Goal: Find contact information: Find contact information

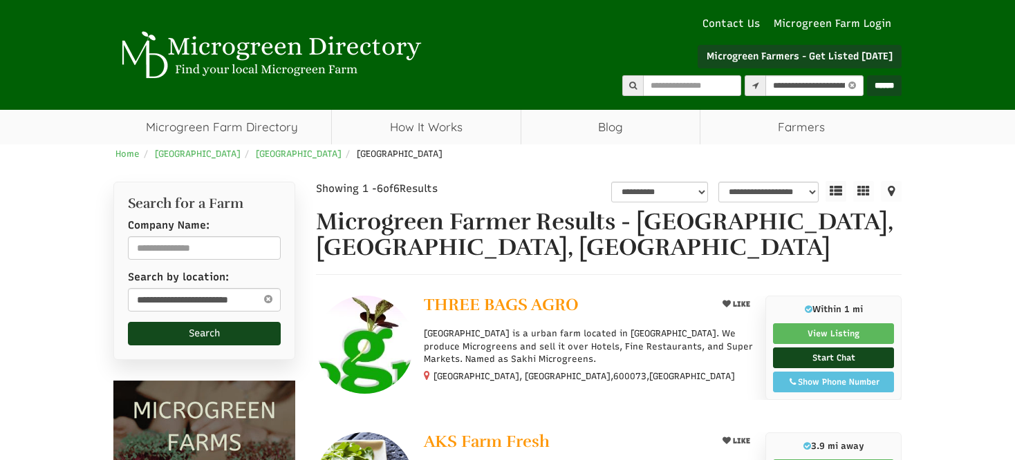
select select "********"
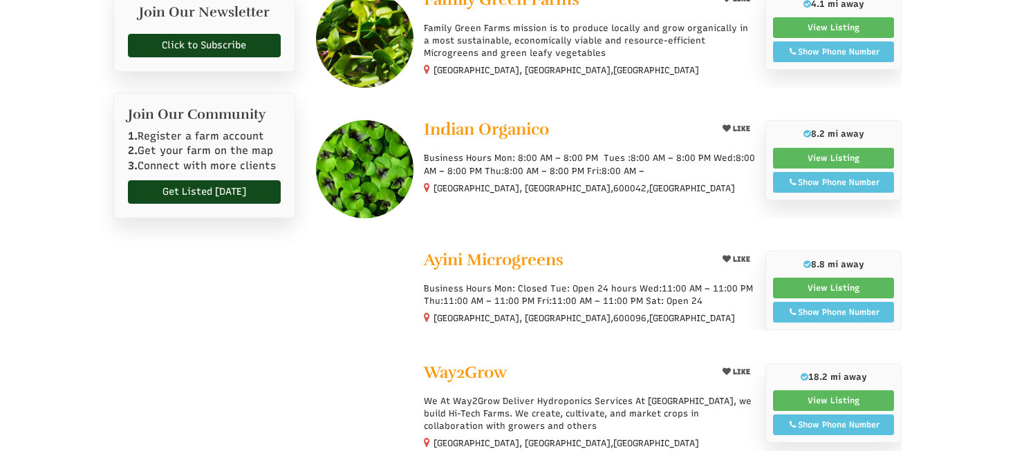
select select "Language Translate Widget"
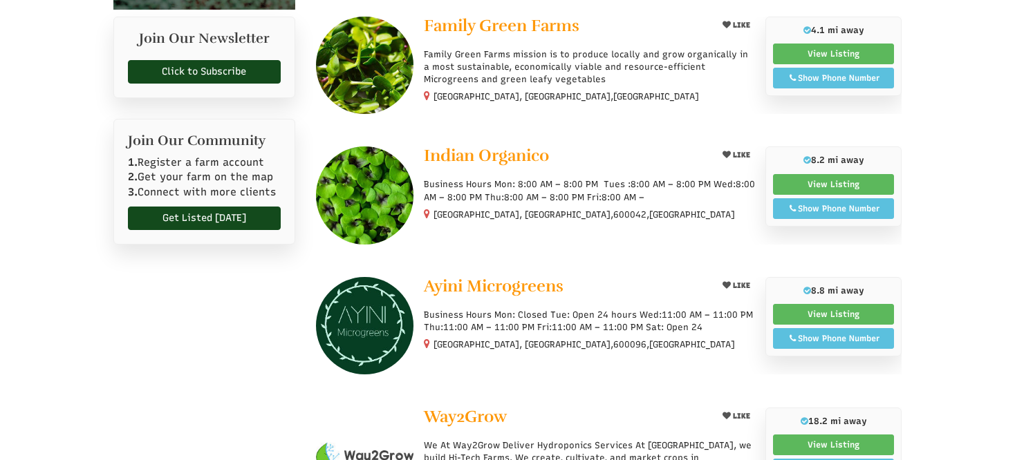
scroll to position [0, 0]
click at [832, 204] on div "Show Phone Number" at bounding box center [833, 208] width 106 height 12
click at [818, 72] on div "Show Phone Number" at bounding box center [833, 78] width 106 height 12
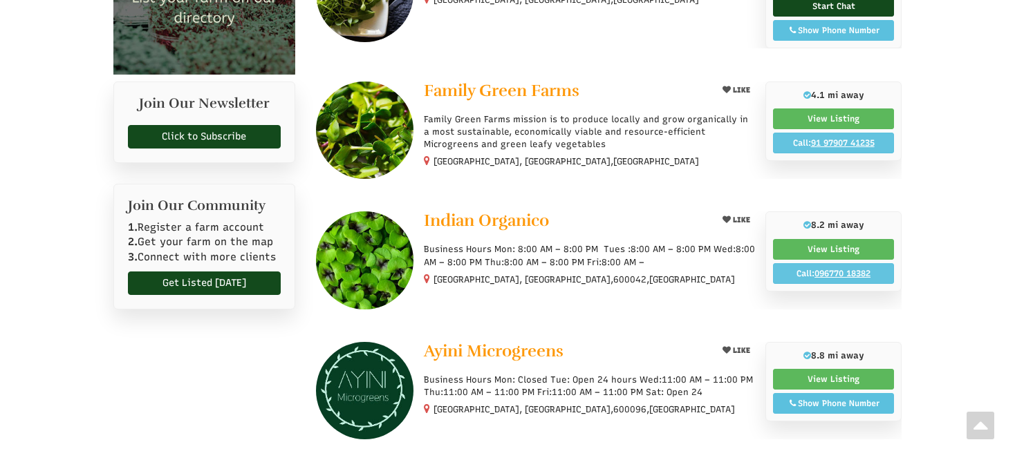
scroll to position [415, 0]
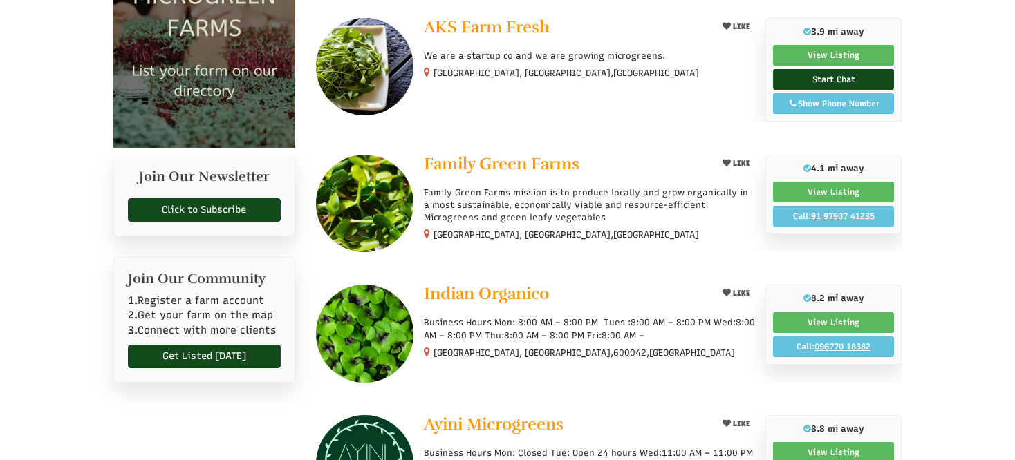
click at [849, 104] on div "Show Phone Number" at bounding box center [833, 103] width 106 height 12
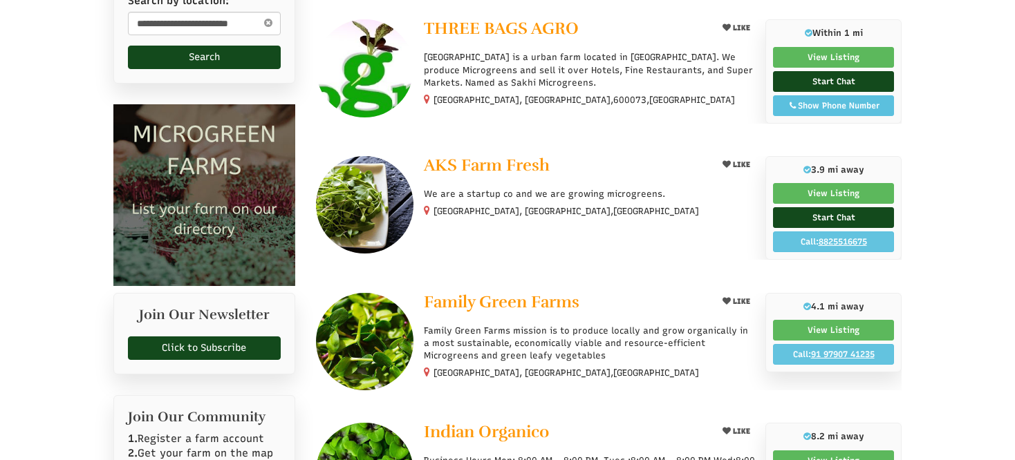
click at [849, 104] on div "Show Phone Number" at bounding box center [833, 106] width 106 height 12
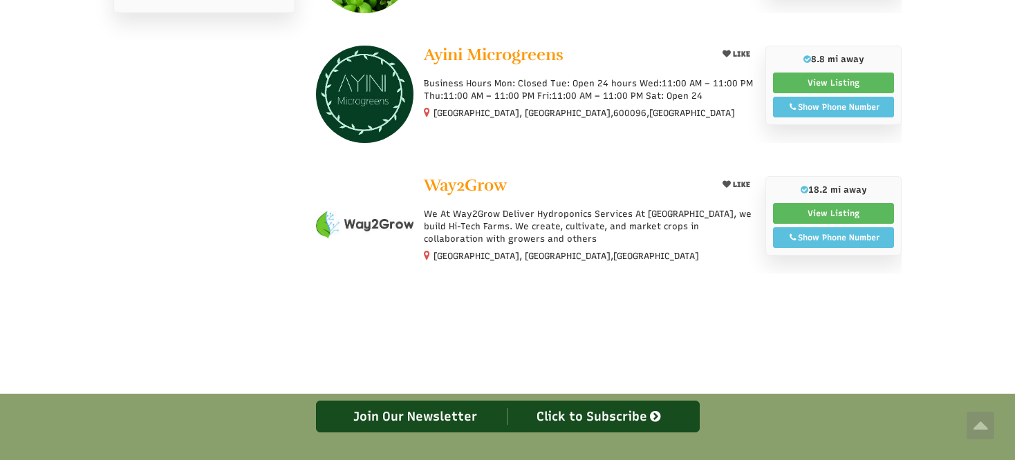
scroll to position [898, 0]
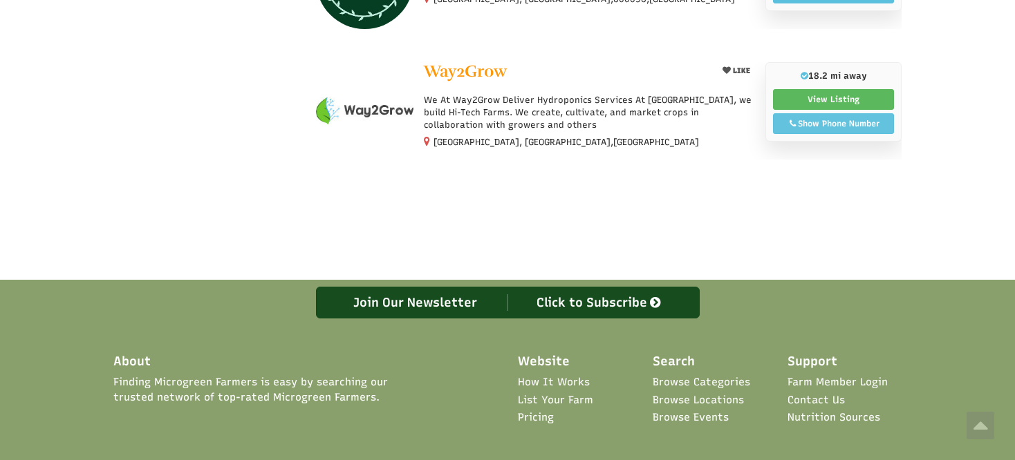
click at [838, 113] on span "Show Phone Number 91 900+379 5699" at bounding box center [833, 123] width 121 height 21
click at [837, 118] on div "Show Phone Number" at bounding box center [833, 123] width 106 height 12
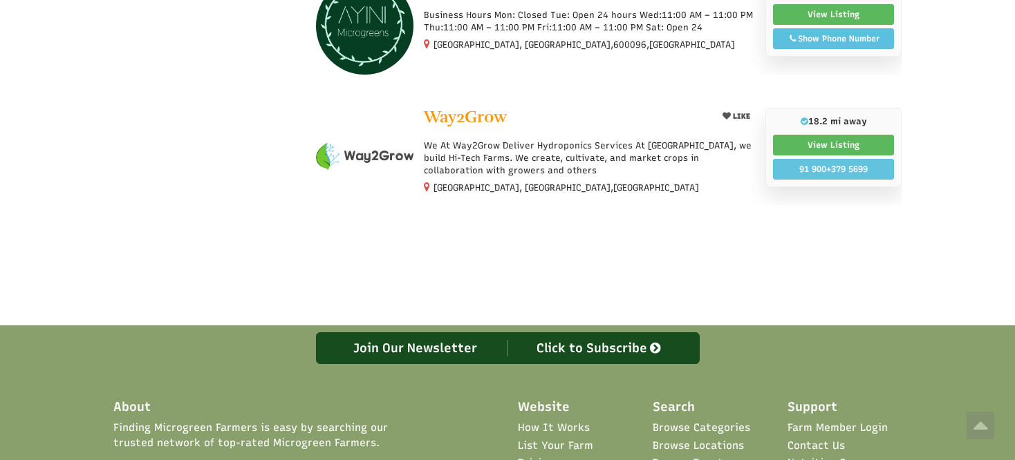
scroll to position [829, 0]
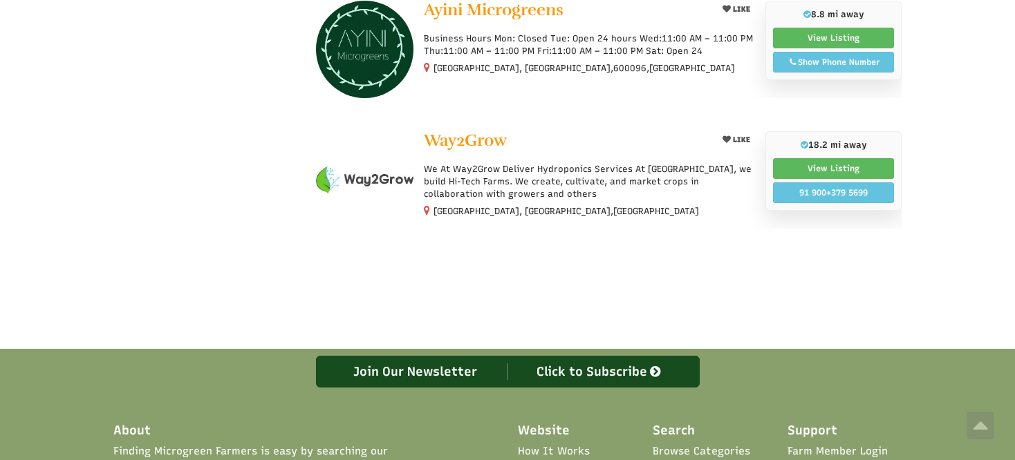
click at [842, 65] on span "Show Phone Number Call: [PHONE_NUMBER]" at bounding box center [833, 62] width 121 height 21
click at [845, 57] on div "Show Phone Number" at bounding box center [833, 62] width 106 height 12
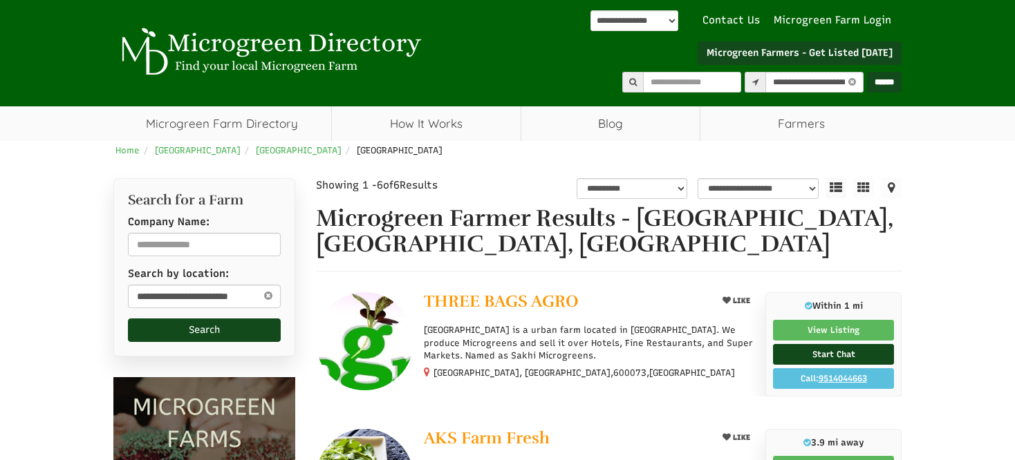
scroll to position [0, 0]
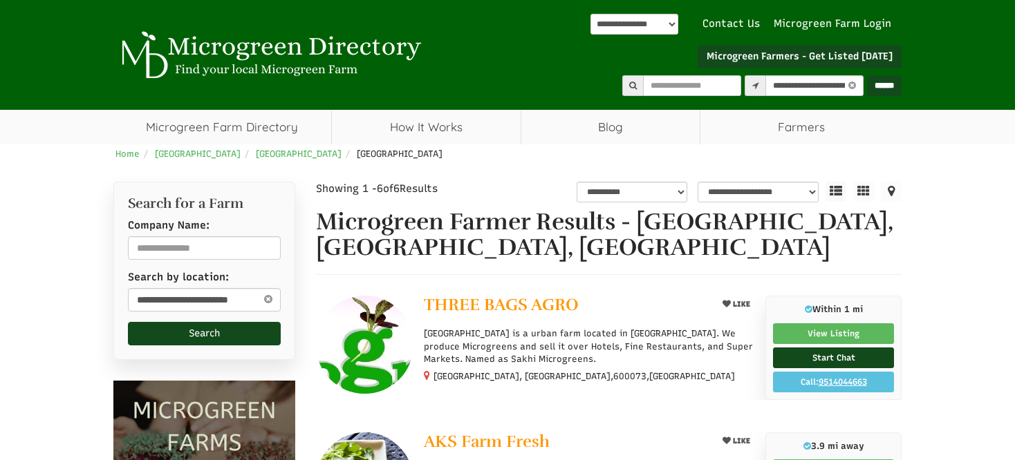
click at [672, 23] on select "**********" at bounding box center [634, 24] width 88 height 21
